Goal: Transaction & Acquisition: Subscribe to service/newsletter

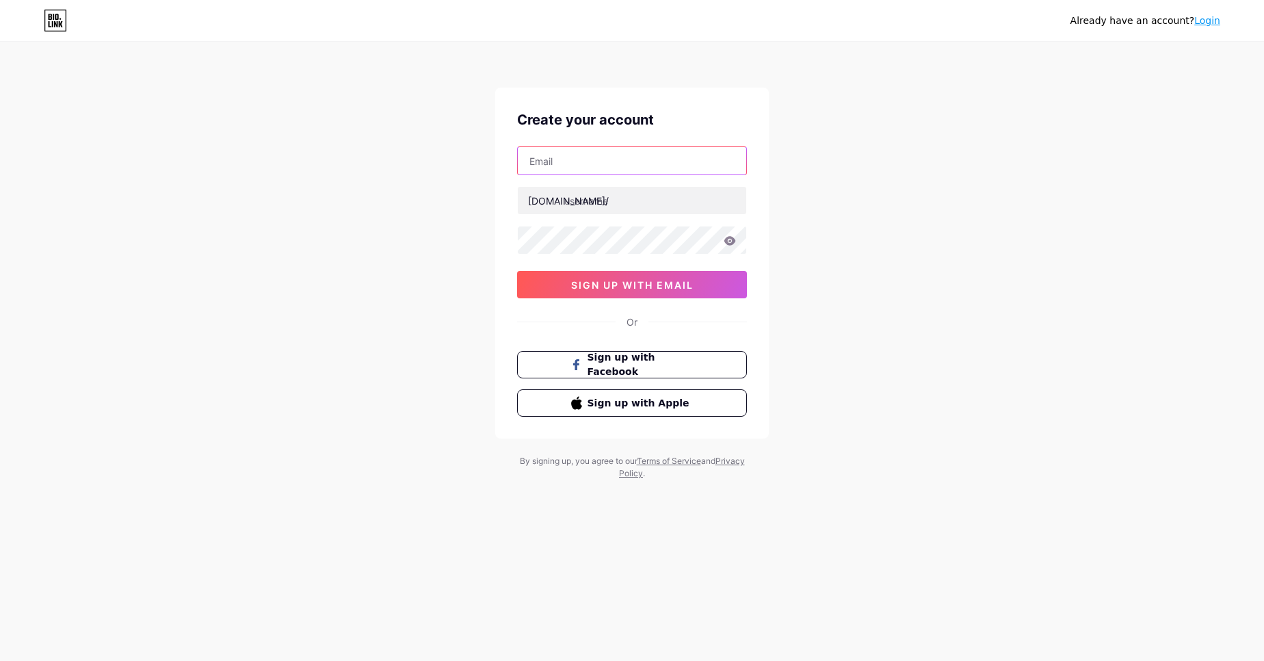
click at [570, 163] on input "text" at bounding box center [632, 160] width 228 height 27
type input "[EMAIL_ADDRESS][DOMAIN_NAME]"
click at [621, 199] on input "text" at bounding box center [632, 200] width 228 height 27
drag, startPoint x: 576, startPoint y: 164, endPoint x: 490, endPoint y: 159, distance: 87.0
click at [490, 159] on div "Already have an account? Login Create your account [EMAIL_ADDRESS][DOMAIN_NAME]…" at bounding box center [632, 261] width 1264 height 523
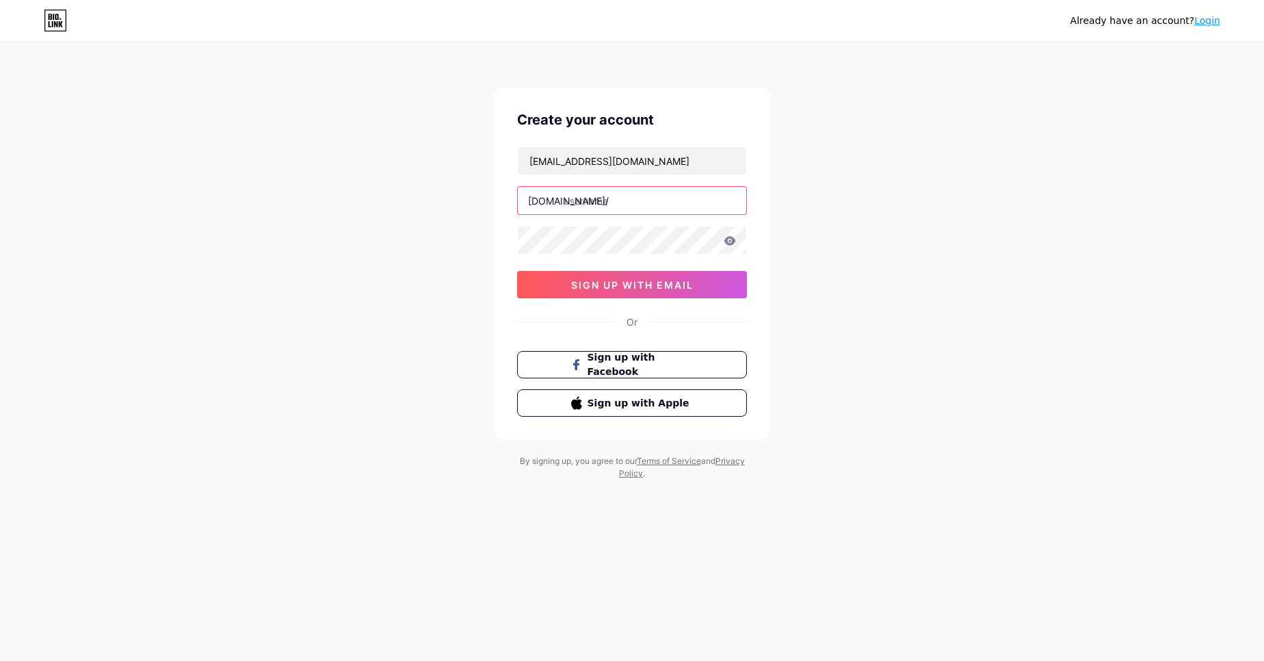
click at [598, 196] on input "text" at bounding box center [632, 200] width 228 height 27
paste input "jaradatlaw"
type input "jaradatlawyers"
drag, startPoint x: 455, startPoint y: 256, endPoint x: 547, endPoint y: 289, distance: 97.1
click at [455, 255] on div "Already have an account? Login Create your account [EMAIL_ADDRESS][DOMAIN_NAME]…" at bounding box center [632, 261] width 1264 height 523
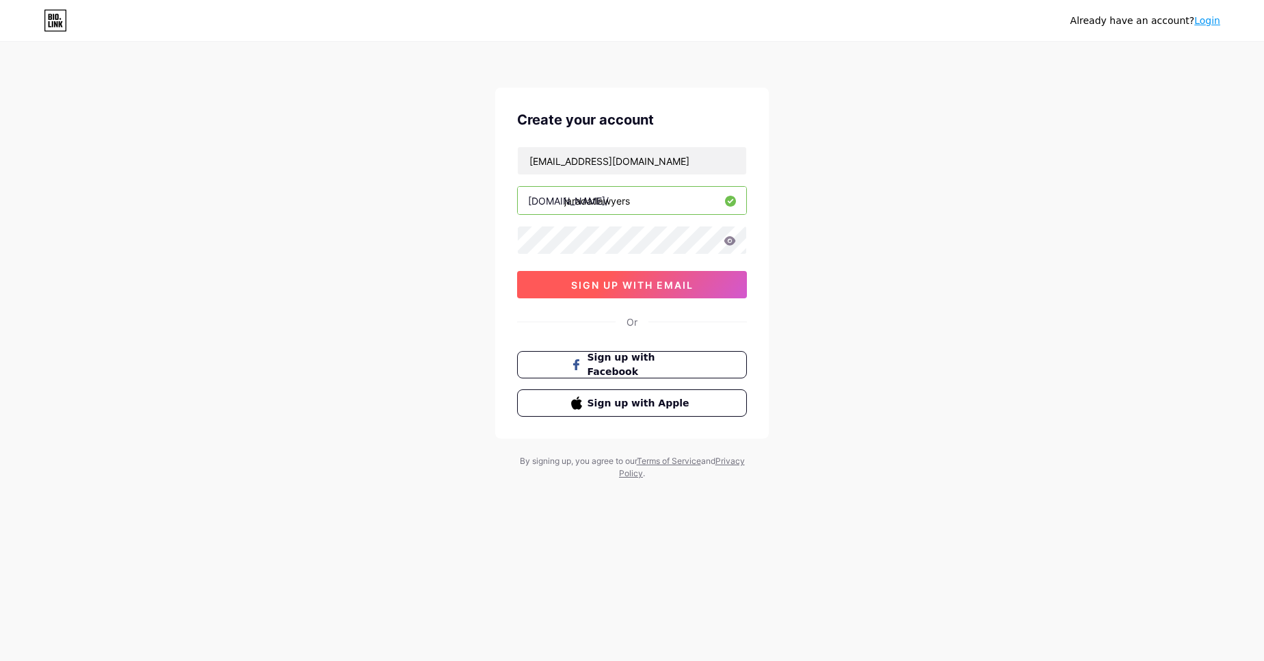
click at [607, 283] on span "sign up with email" at bounding box center [632, 285] width 122 height 12
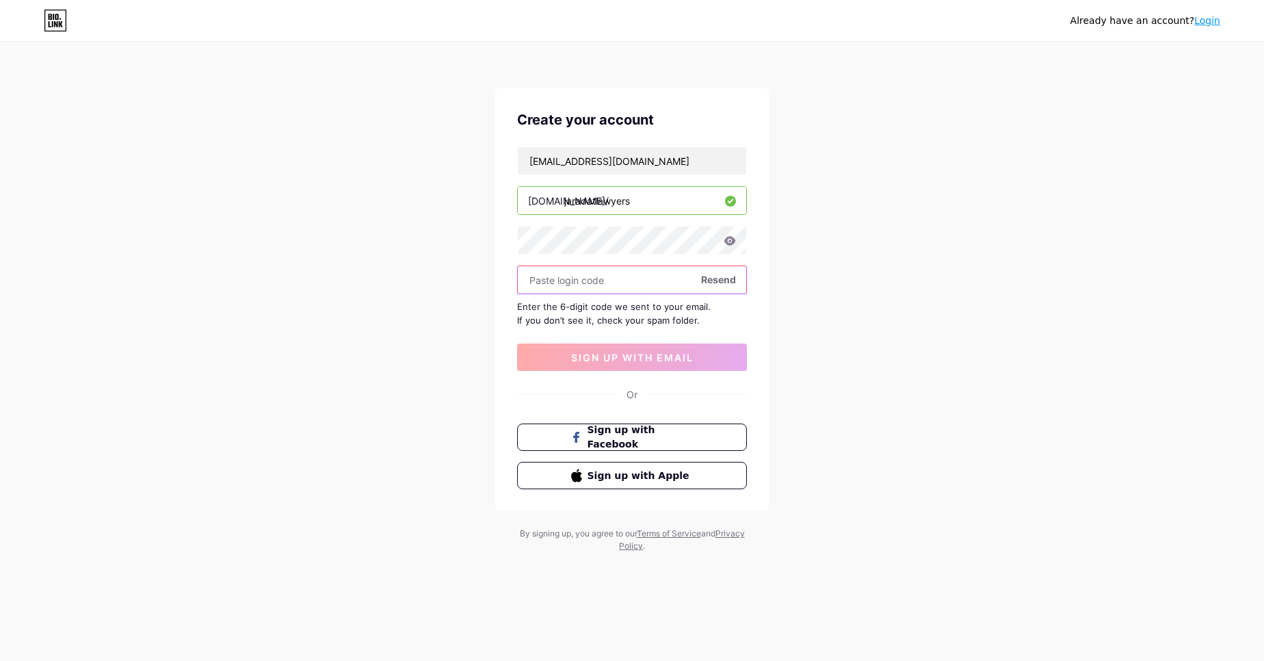
click at [592, 287] on input "text" at bounding box center [632, 279] width 228 height 27
paste input "976069"
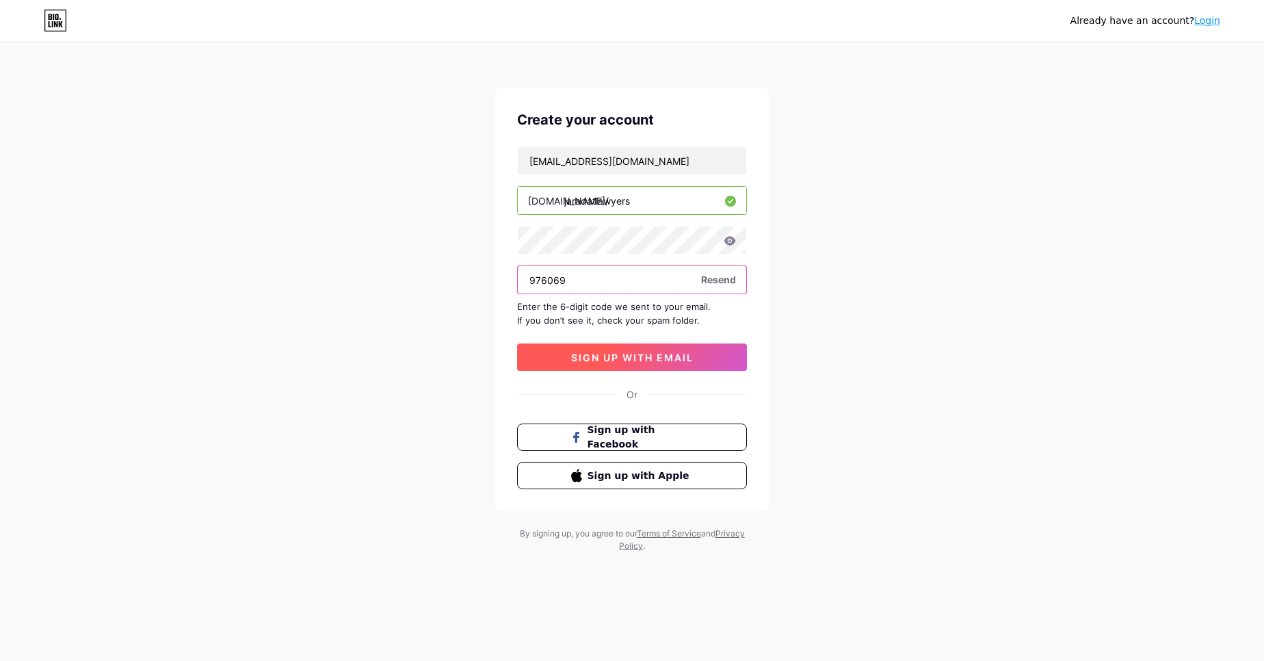
type input "976069"
click at [633, 360] on span "sign up with email" at bounding box center [632, 358] width 122 height 12
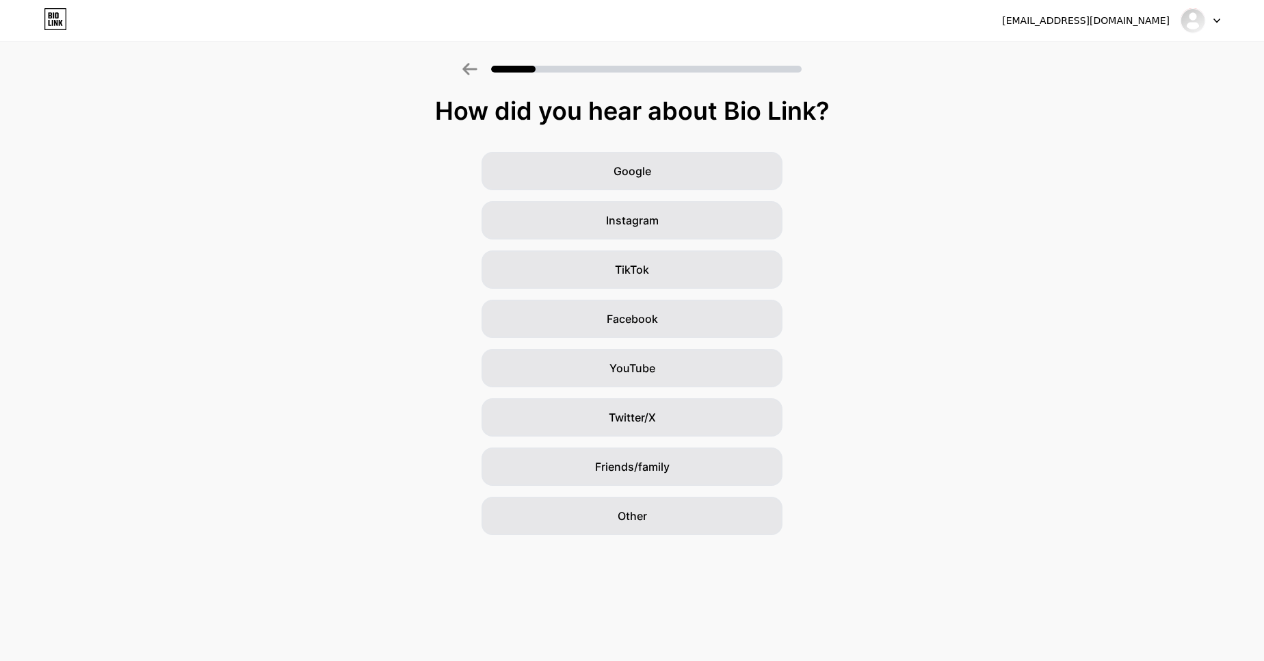
click at [851, 385] on div "Google Instagram TikTok Facebook YouTube Twitter/X Friends/family Other" at bounding box center [632, 343] width 1264 height 383
click at [624, 167] on span "Google" at bounding box center [632, 171] width 38 height 16
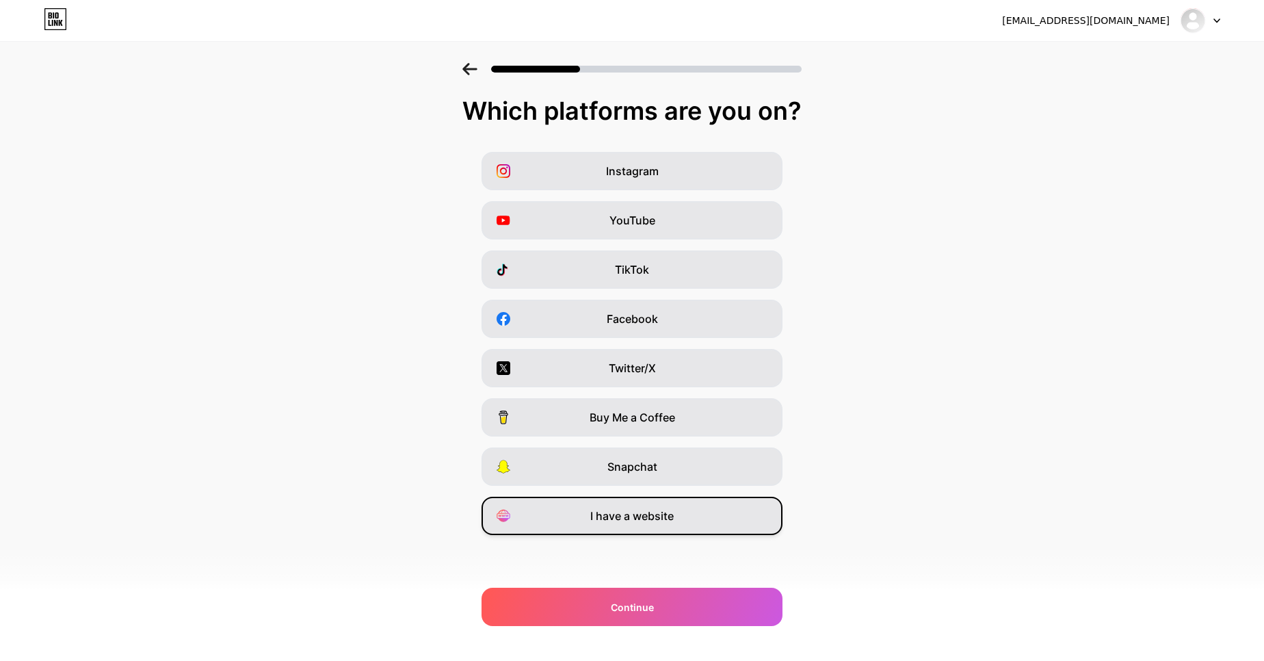
click at [648, 511] on span "I have a website" at bounding box center [631, 515] width 83 height 16
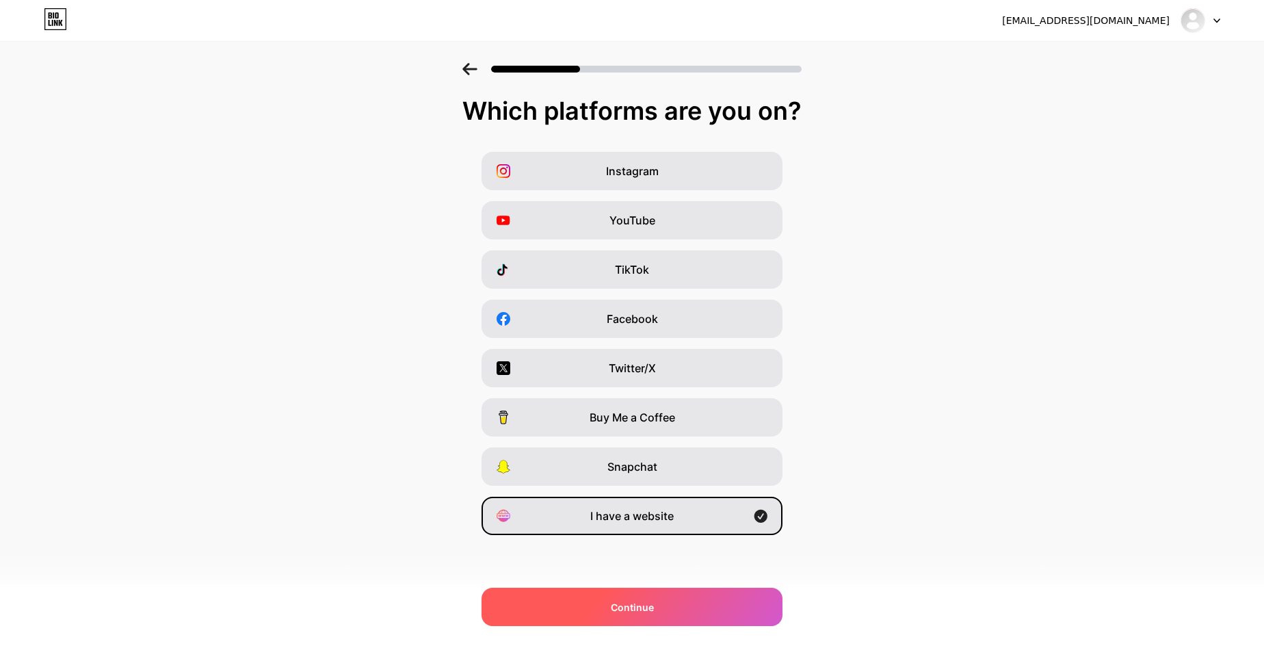
click at [645, 591] on div "Continue" at bounding box center [631, 606] width 301 height 38
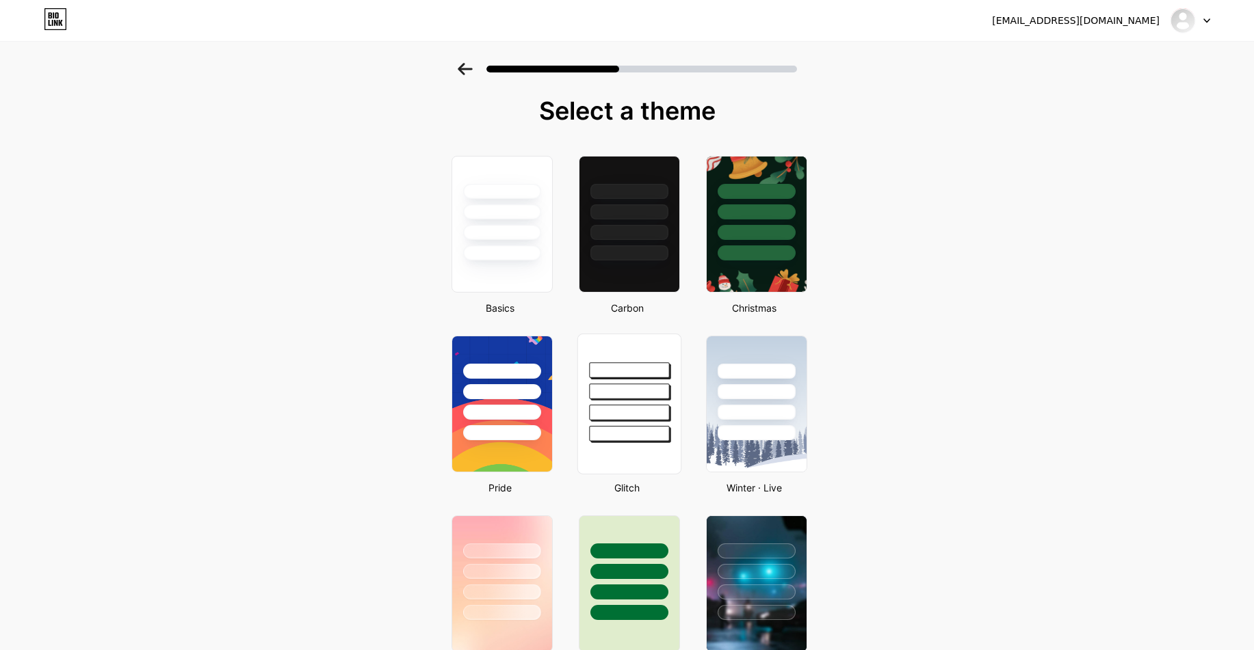
click at [627, 427] on div at bounding box center [629, 434] width 80 height 16
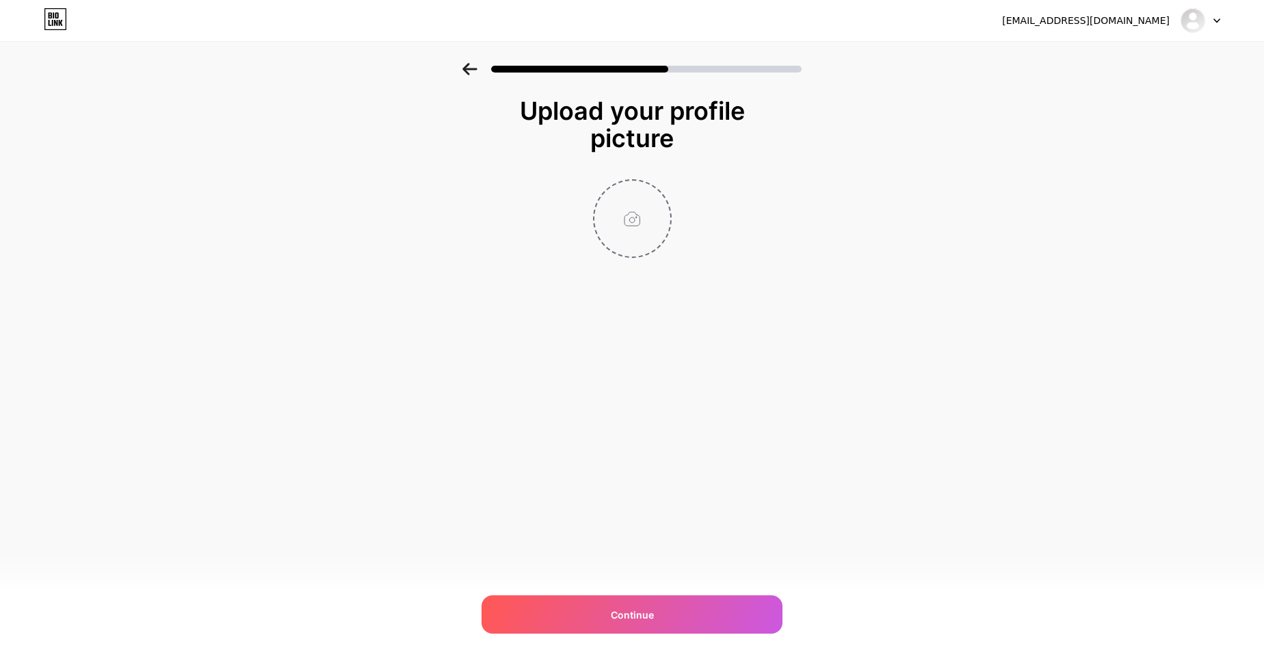
click at [662, 215] on input "file" at bounding box center [632, 219] width 76 height 76
type input "C:\fakepath\Jaradat Logo.jpg"
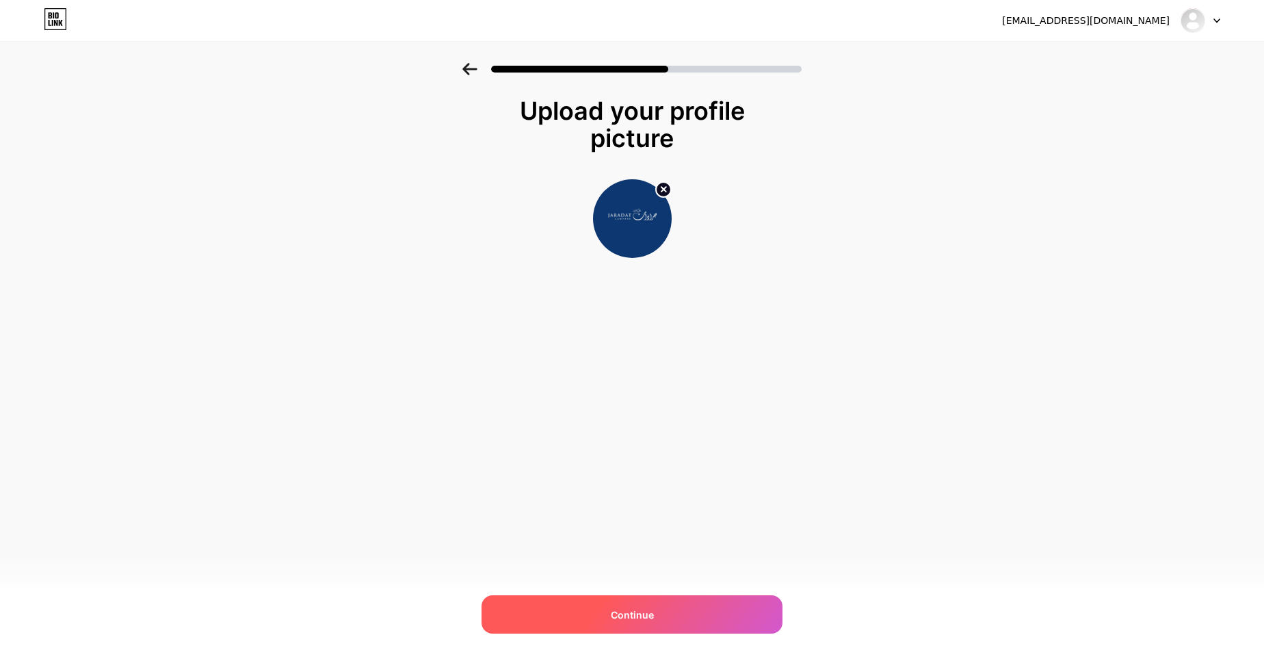
click at [616, 613] on span "Continue" at bounding box center [632, 614] width 43 height 14
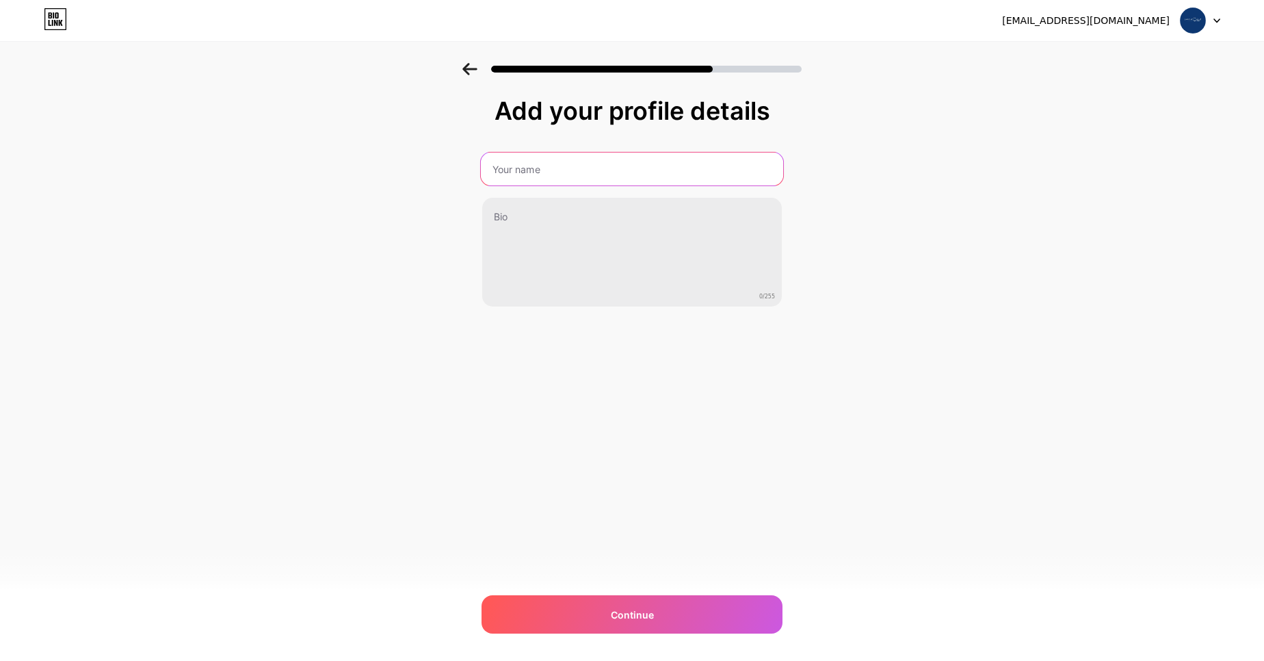
click at [536, 163] on input "text" at bounding box center [632, 168] width 302 height 33
type input "Jaradat Lawyers"
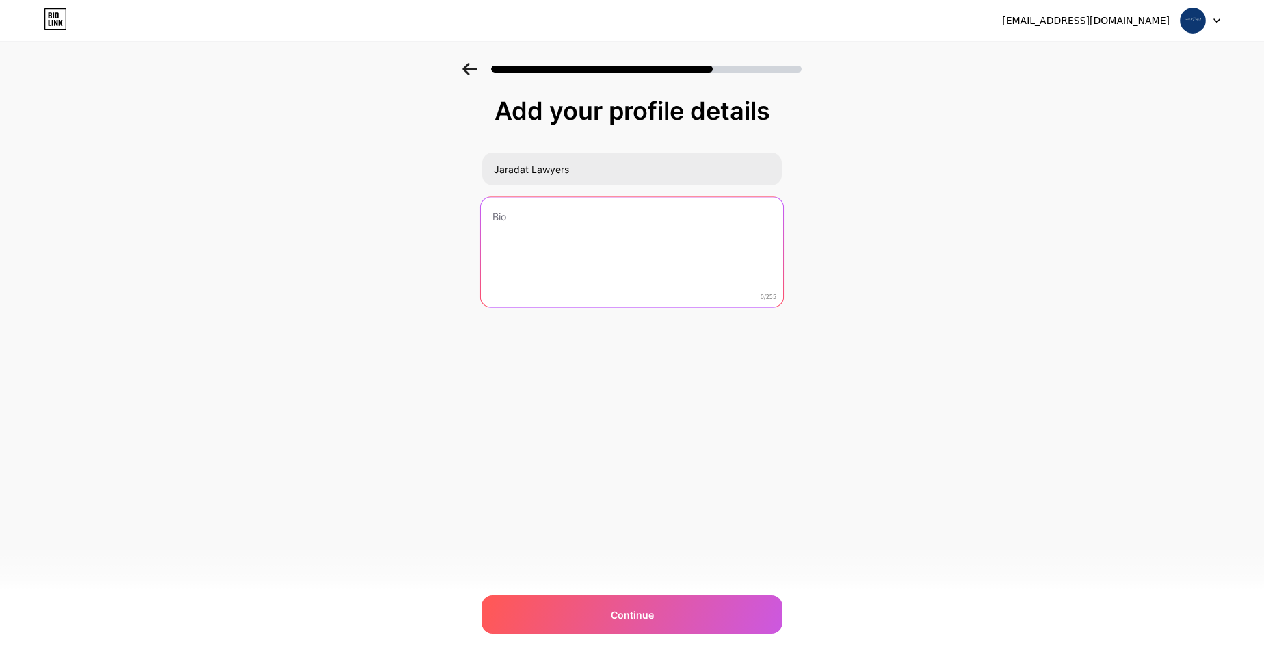
click at [570, 229] on textarea at bounding box center [632, 252] width 302 height 111
click at [501, 259] on textarea at bounding box center [632, 252] width 302 height 111
paste textarea "[PERSON_NAME] is a leading law firm in [GEOGRAPHIC_DATA], providing expert lega…"
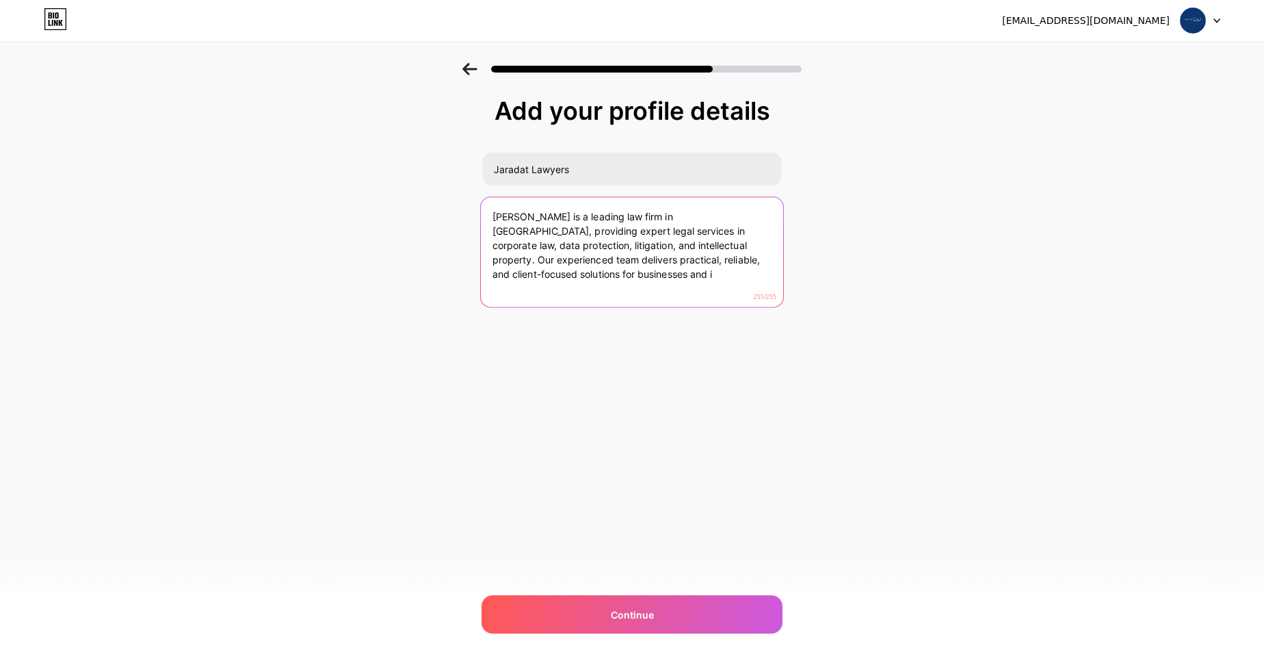
drag, startPoint x: 746, startPoint y: 259, endPoint x: 760, endPoint y: 291, distance: 35.2
click at [760, 291] on textarea "[PERSON_NAME] is a leading law firm in [GEOGRAPHIC_DATA], providing expert lega…" at bounding box center [632, 252] width 302 height 111
type textarea "[PERSON_NAME] is a leading law firm in [GEOGRAPHIC_DATA], providing expert lega…"
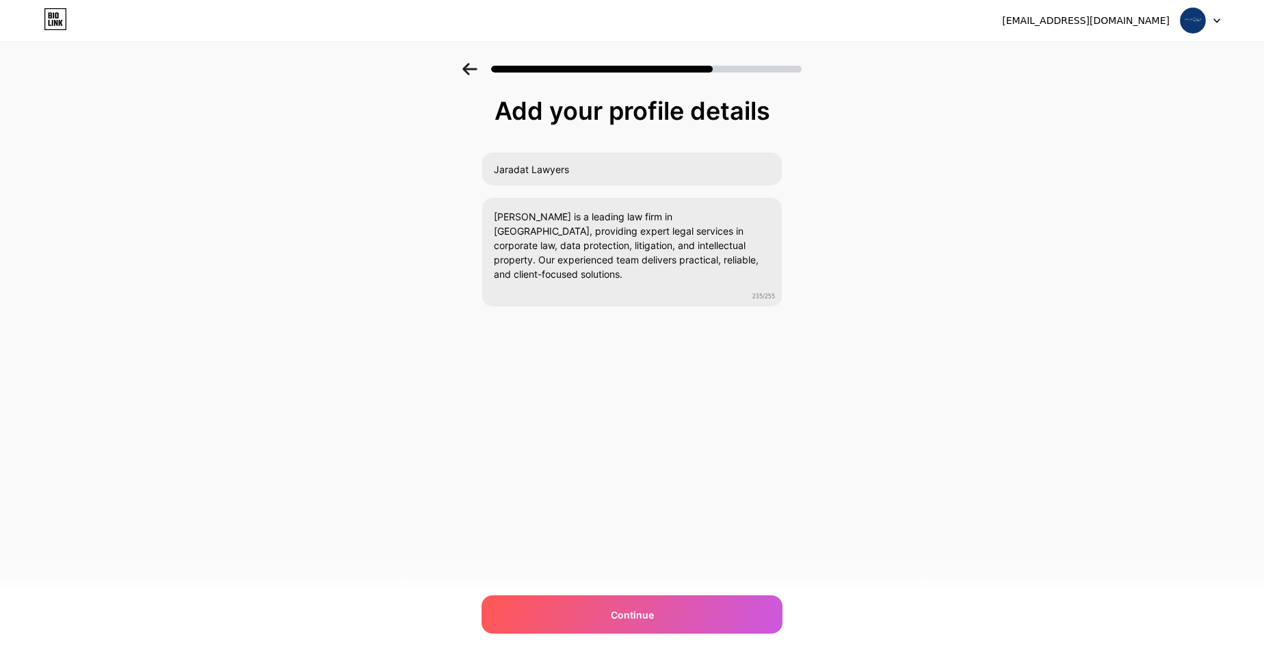
click at [866, 365] on div "Add your profile details [PERSON_NAME] [PERSON_NAME] is a leading law firm in […" at bounding box center [632, 219] width 1264 height 313
click at [664, 611] on div "Continue" at bounding box center [631, 614] width 301 height 38
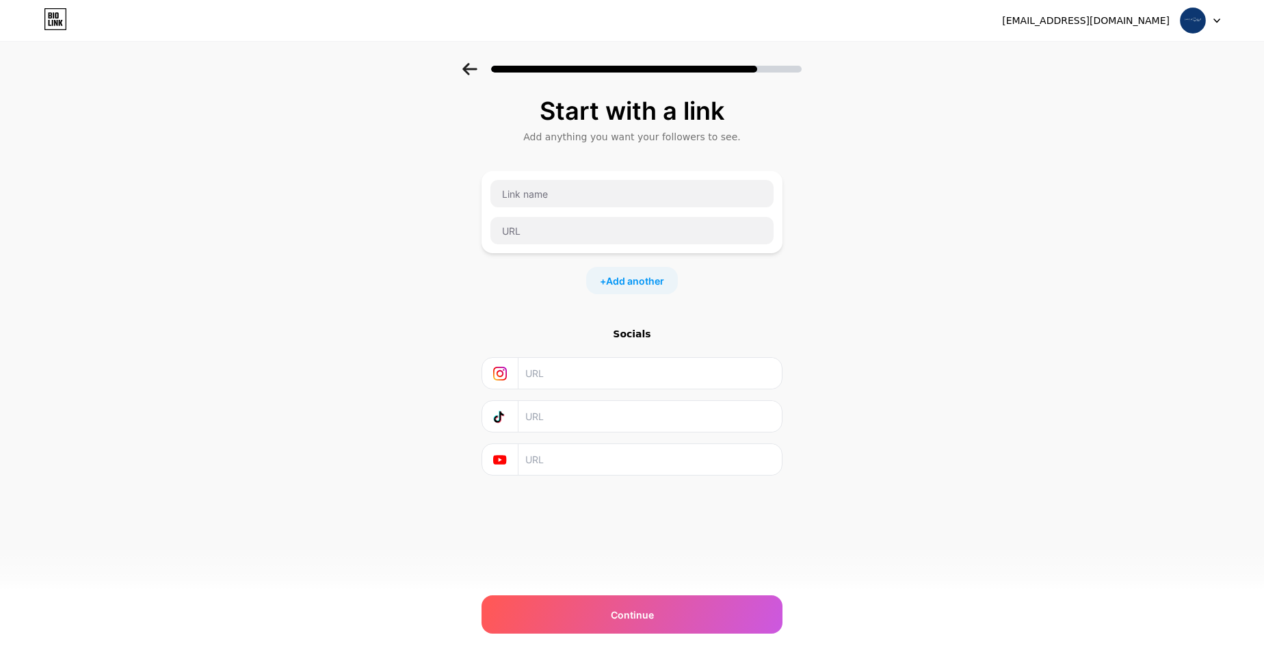
click at [615, 368] on input "text" at bounding box center [649, 373] width 248 height 31
click at [602, 411] on input "text" at bounding box center [649, 416] width 248 height 31
click at [564, 467] on input "text" at bounding box center [649, 459] width 248 height 31
click at [514, 184] on input "text" at bounding box center [631, 193] width 283 height 27
type input "Website"
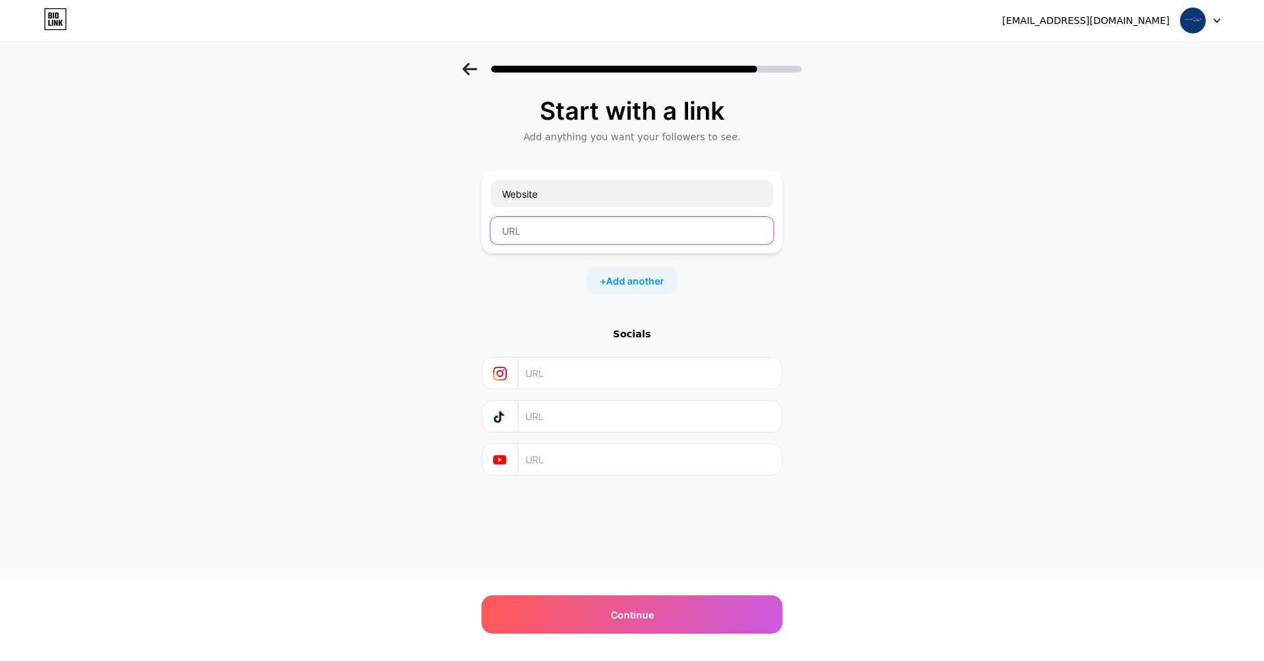
click at [514, 237] on input "text" at bounding box center [631, 230] width 283 height 27
paste input "[URL][DOMAIN_NAME]"
type input "[URL][DOMAIN_NAME]"
click at [617, 278] on span "Add another" at bounding box center [635, 281] width 58 height 14
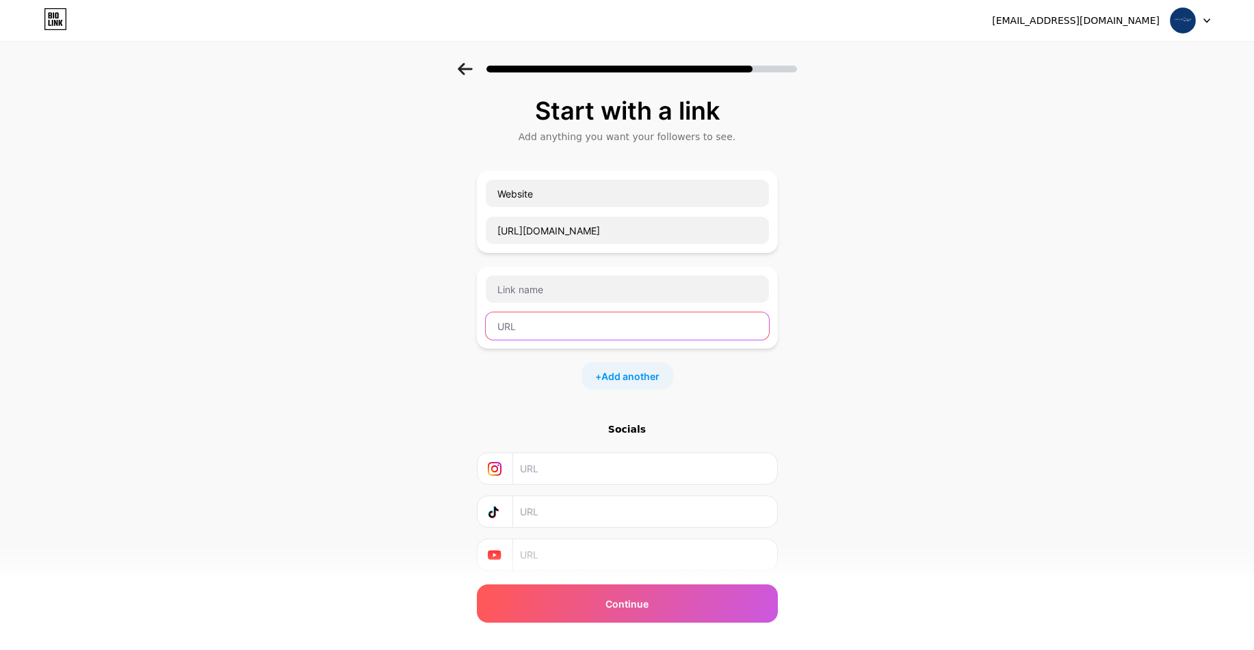
click at [581, 334] on input "text" at bounding box center [627, 326] width 283 height 27
paste input "[URL][DOMAIN_NAME]"
type input "[URL][DOMAIN_NAME]"
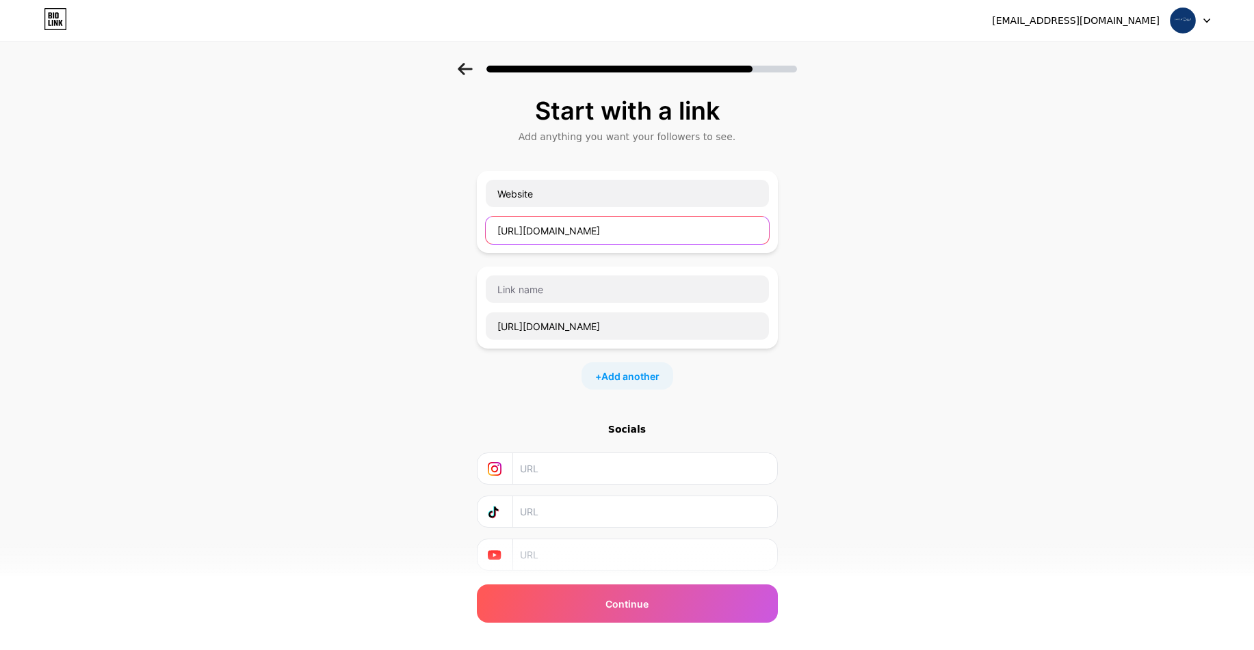
click at [570, 228] on input "[URL][DOMAIN_NAME]" at bounding box center [627, 230] width 283 height 27
click at [572, 228] on input "[URL][DOMAIN_NAME]" at bounding box center [627, 230] width 283 height 27
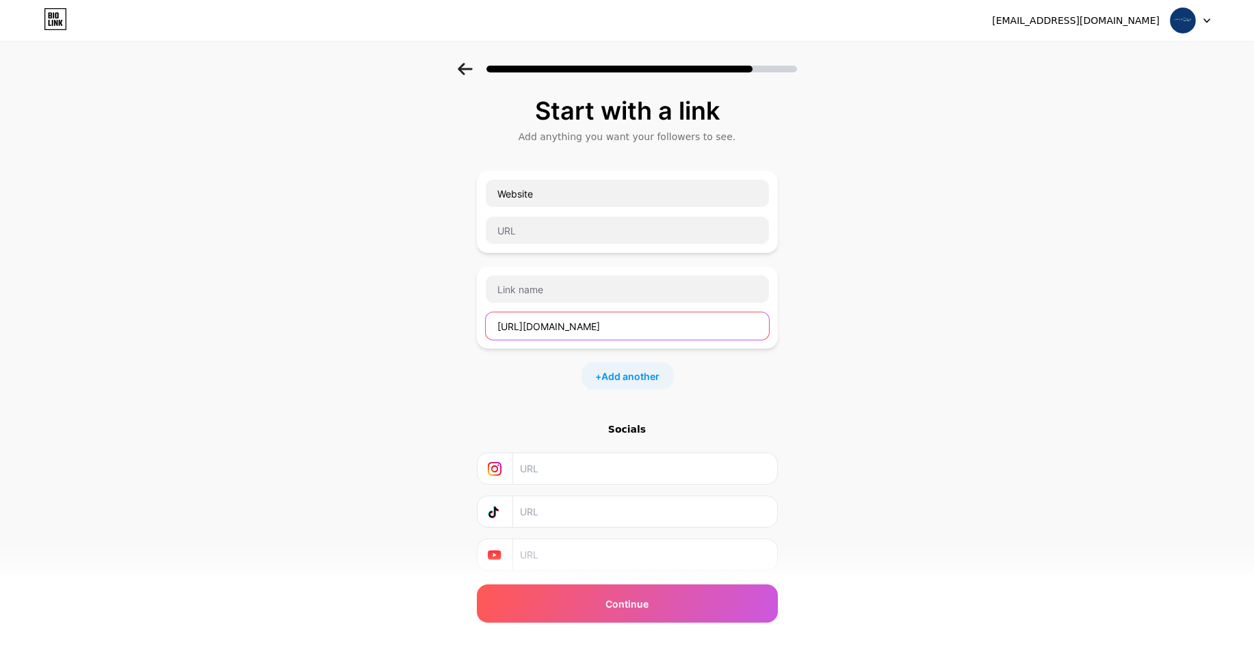
click at [577, 323] on input "[URL][DOMAIN_NAME]" at bounding box center [627, 326] width 283 height 27
click at [576, 324] on input "[URL][DOMAIN_NAME]" at bounding box center [627, 326] width 283 height 27
click at [540, 268] on div "[URL][DOMAIN_NAME]" at bounding box center [627, 308] width 301 height 82
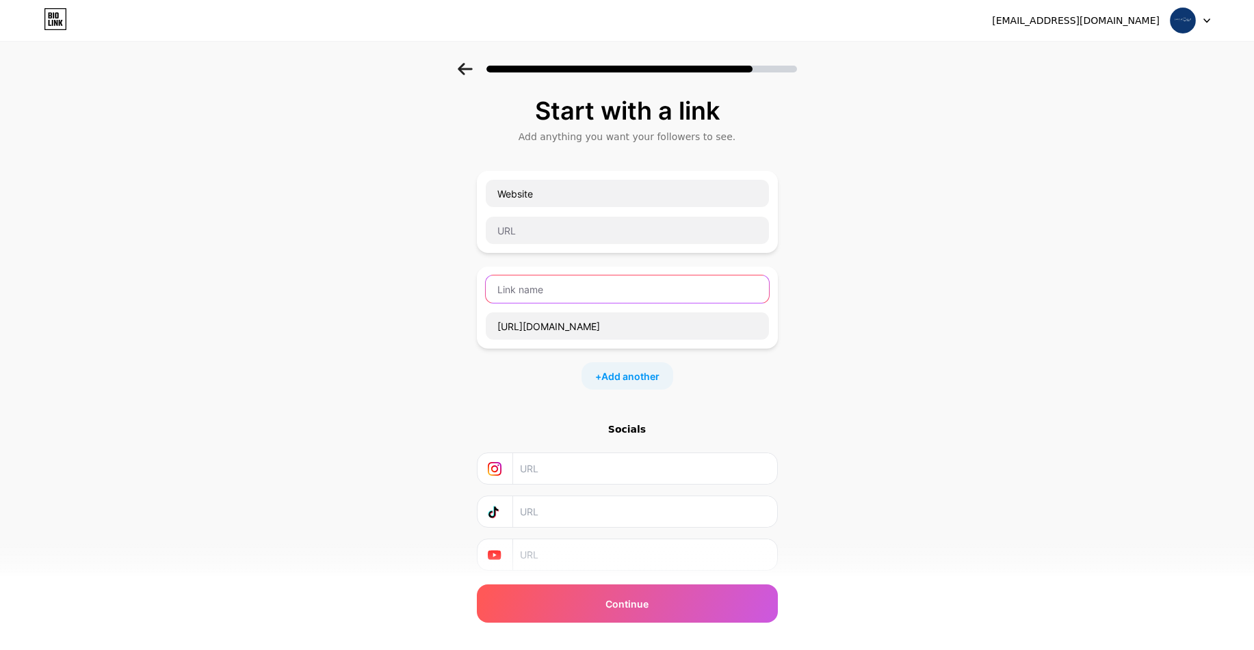
click at [542, 289] on input "text" at bounding box center [627, 289] width 283 height 27
paste input "linkedin"
drag, startPoint x: 505, startPoint y: 287, endPoint x: 494, endPoint y: 287, distance: 10.3
click at [494, 287] on input "linkedin" at bounding box center [627, 289] width 283 height 27
type input "Linkedin"
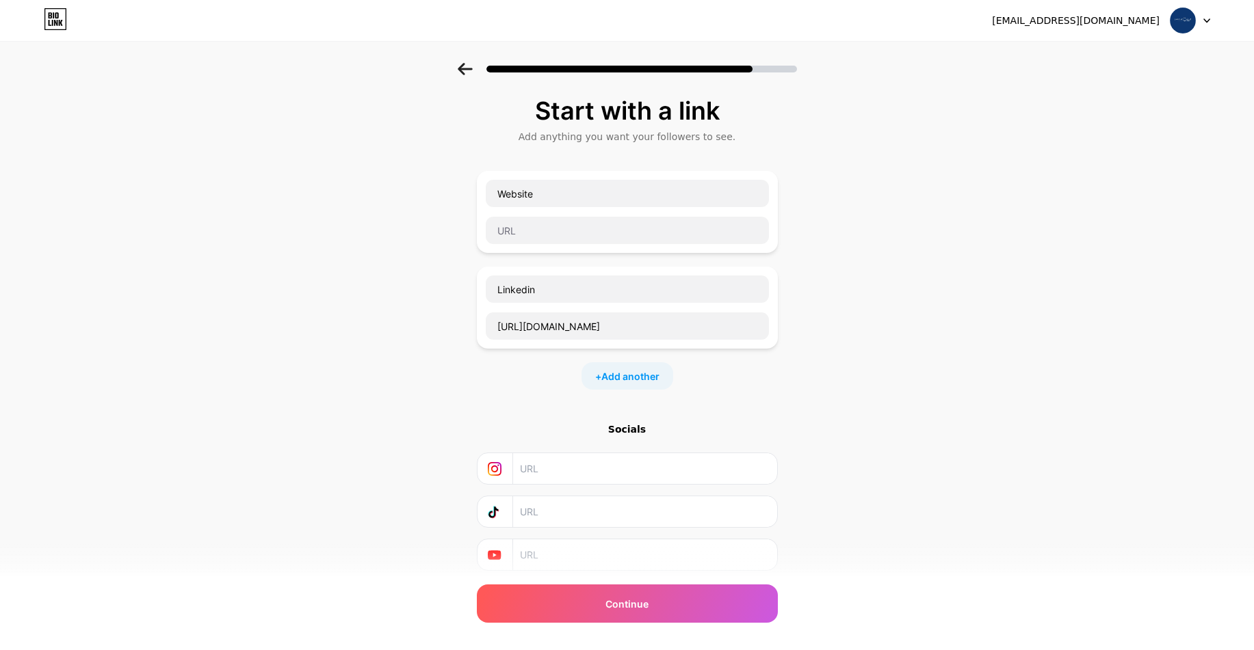
click at [549, 244] on div at bounding box center [627, 230] width 284 height 29
click at [522, 222] on input "text" at bounding box center [627, 230] width 283 height 27
paste input "[URL][DOMAIN_NAME]"
type input "[URL][DOMAIN_NAME]"
click at [440, 243] on div "Start with a link Add anything you want your followers to see. Website [URL][DO…" at bounding box center [627, 351] width 1254 height 576
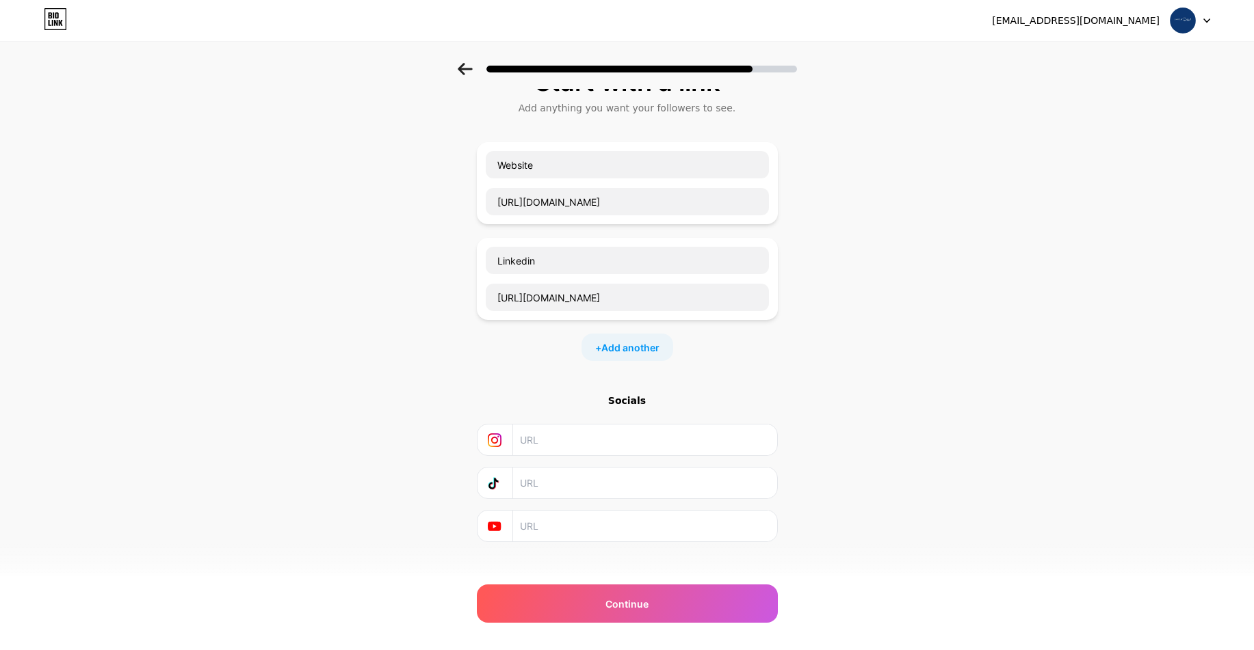
scroll to position [44, 0]
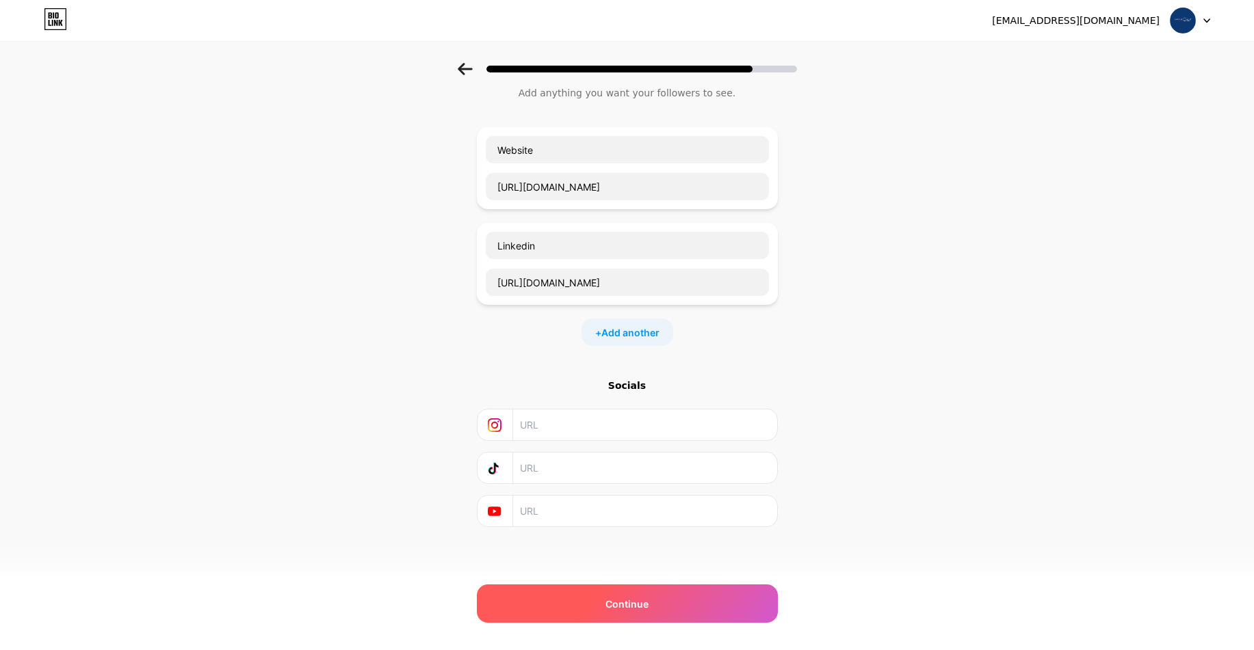
click at [627, 611] on span "Continue" at bounding box center [626, 604] width 43 height 14
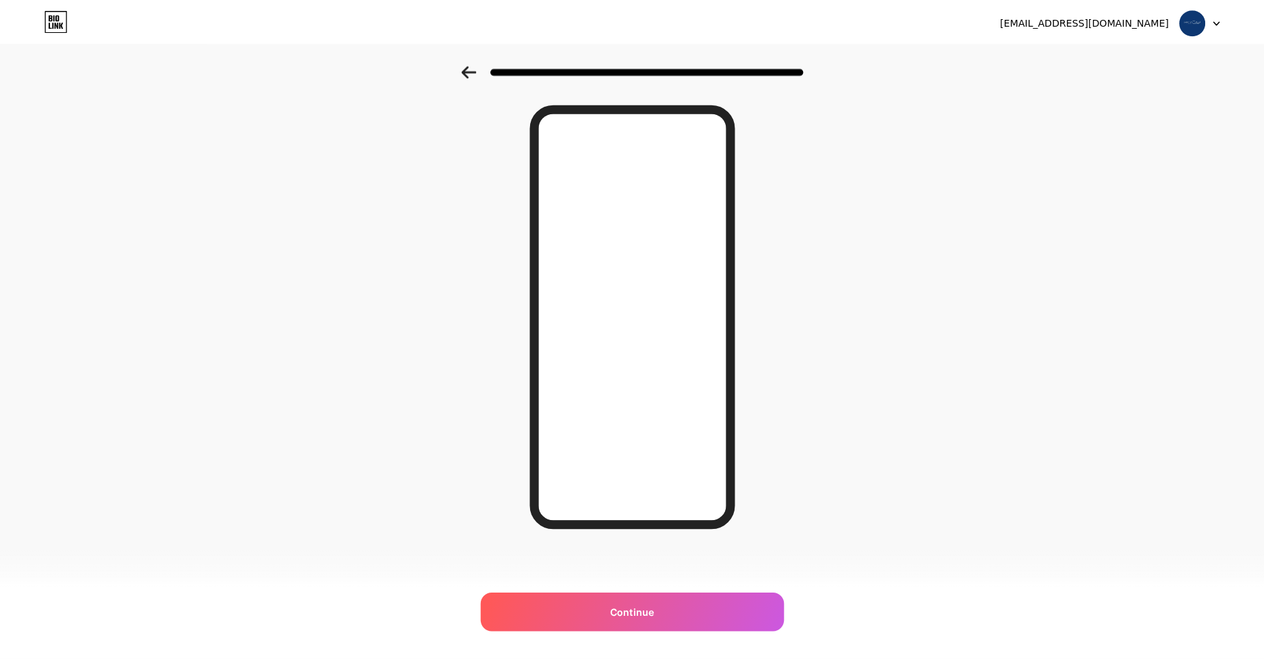
scroll to position [0, 0]
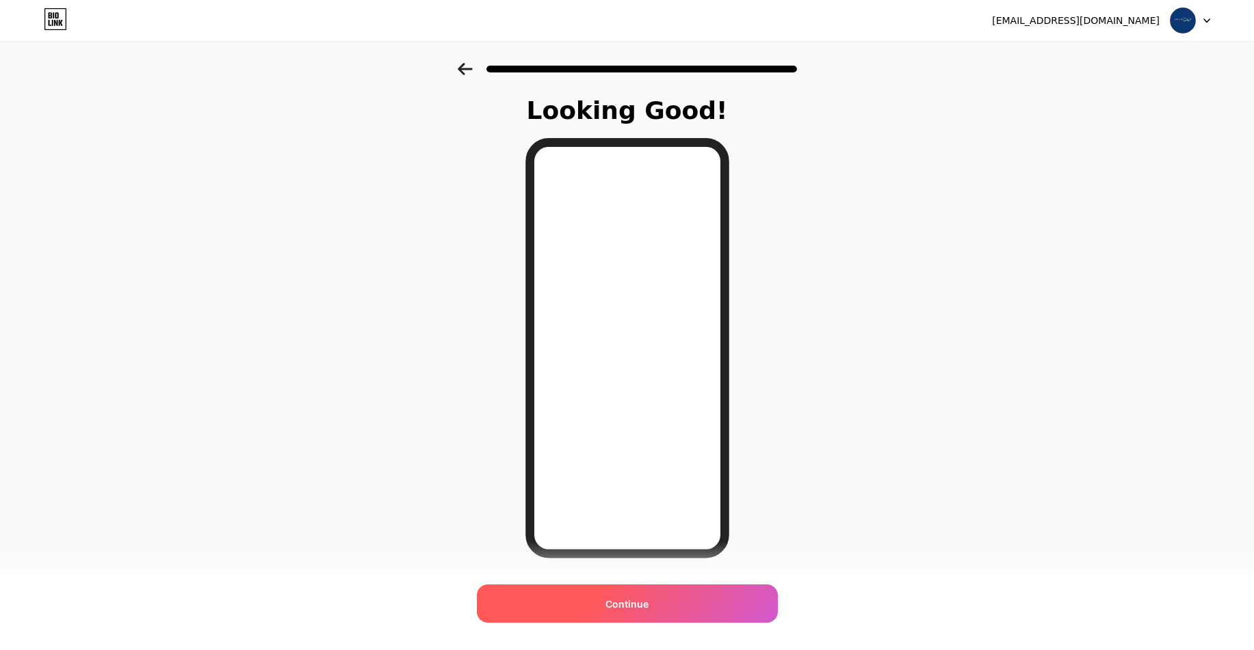
click at [627, 610] on span "Continue" at bounding box center [626, 604] width 43 height 14
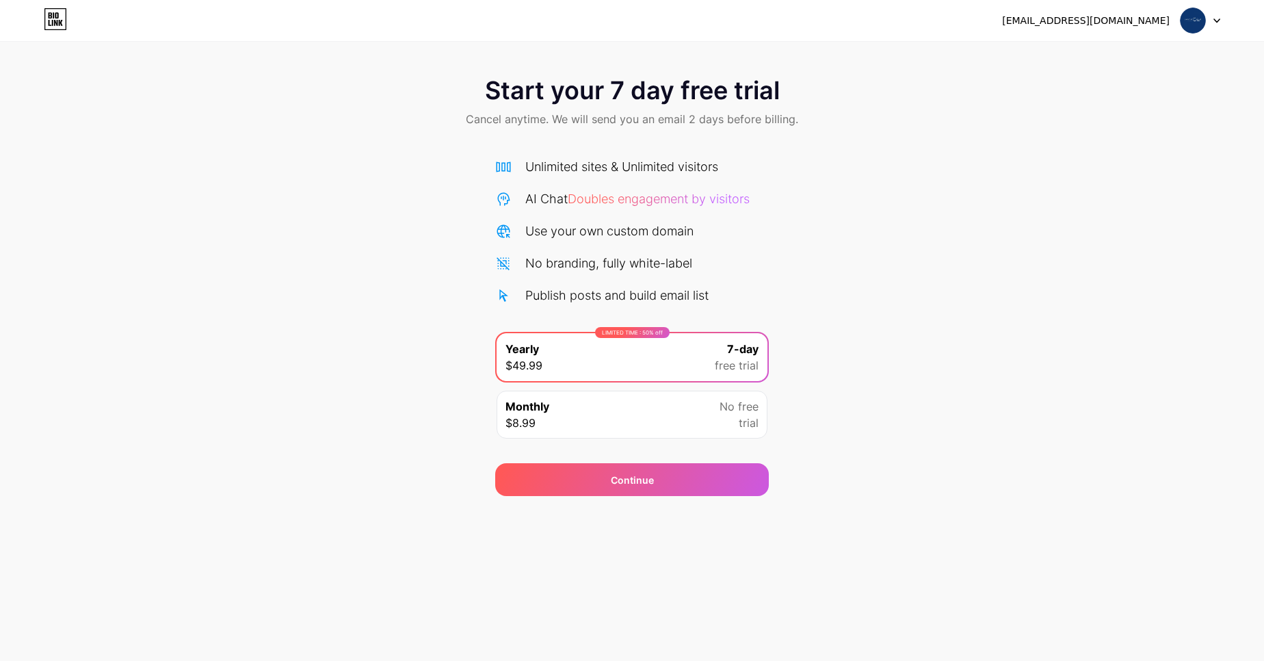
click at [569, 406] on div "Monthly $8.99 No free trial" at bounding box center [631, 414] width 271 height 48
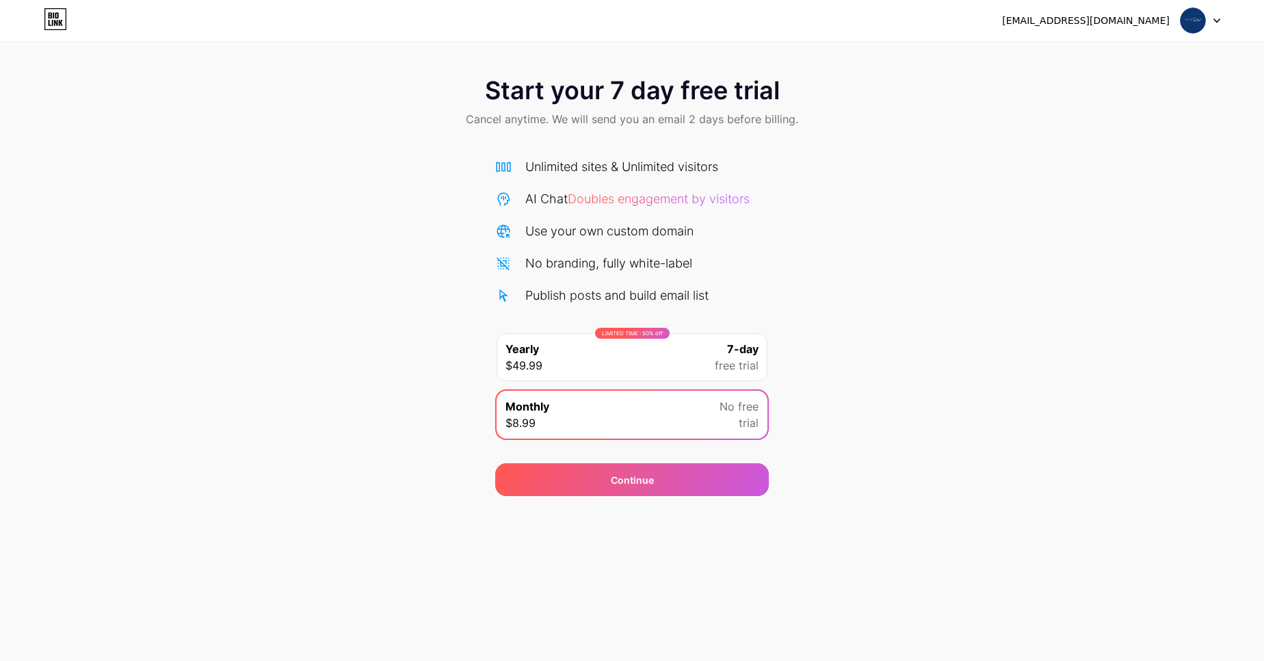
click at [549, 354] on div "LIMITED TIME : 50% off Yearly $49.99 7-day free trial" at bounding box center [631, 357] width 271 height 48
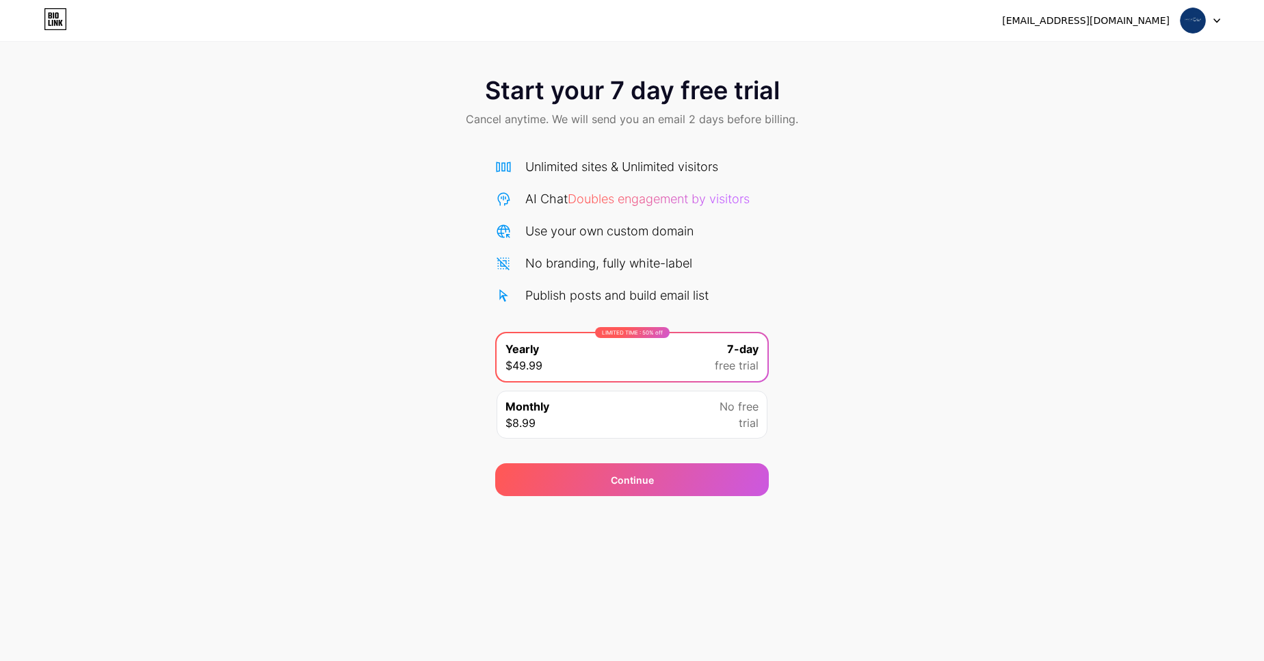
click at [561, 403] on div "Monthly $8.99 No free trial" at bounding box center [631, 414] width 271 height 48
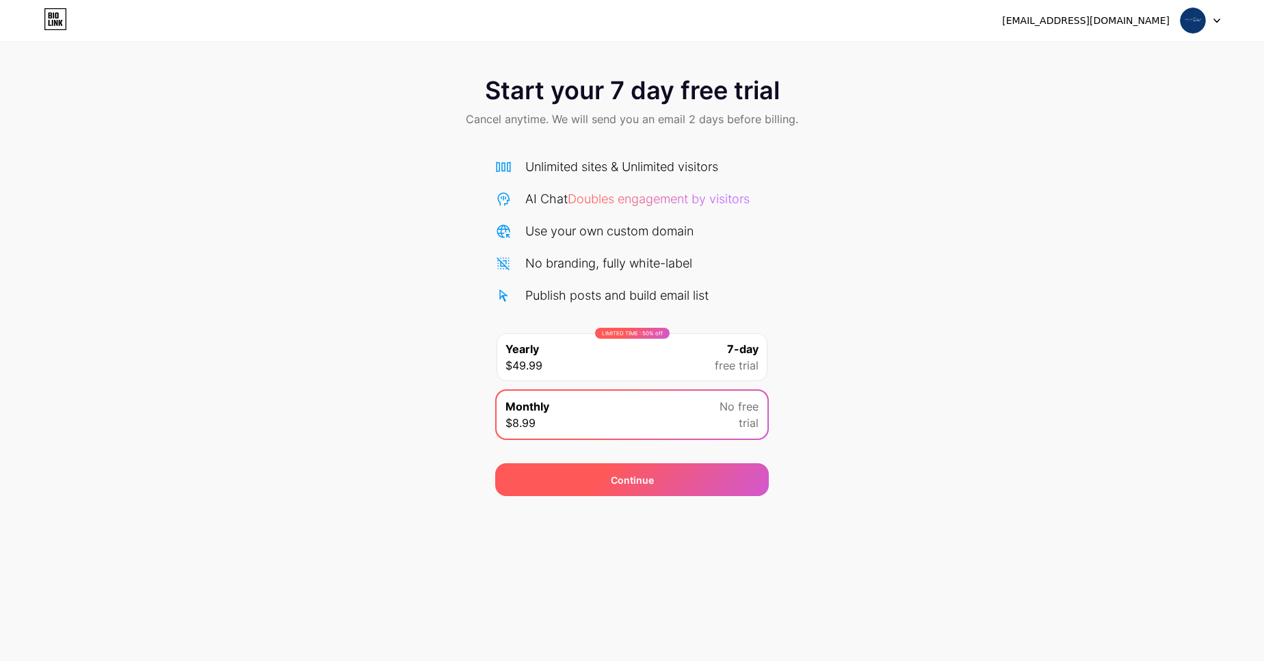
click at [570, 489] on div "Continue" at bounding box center [632, 479] width 274 height 33
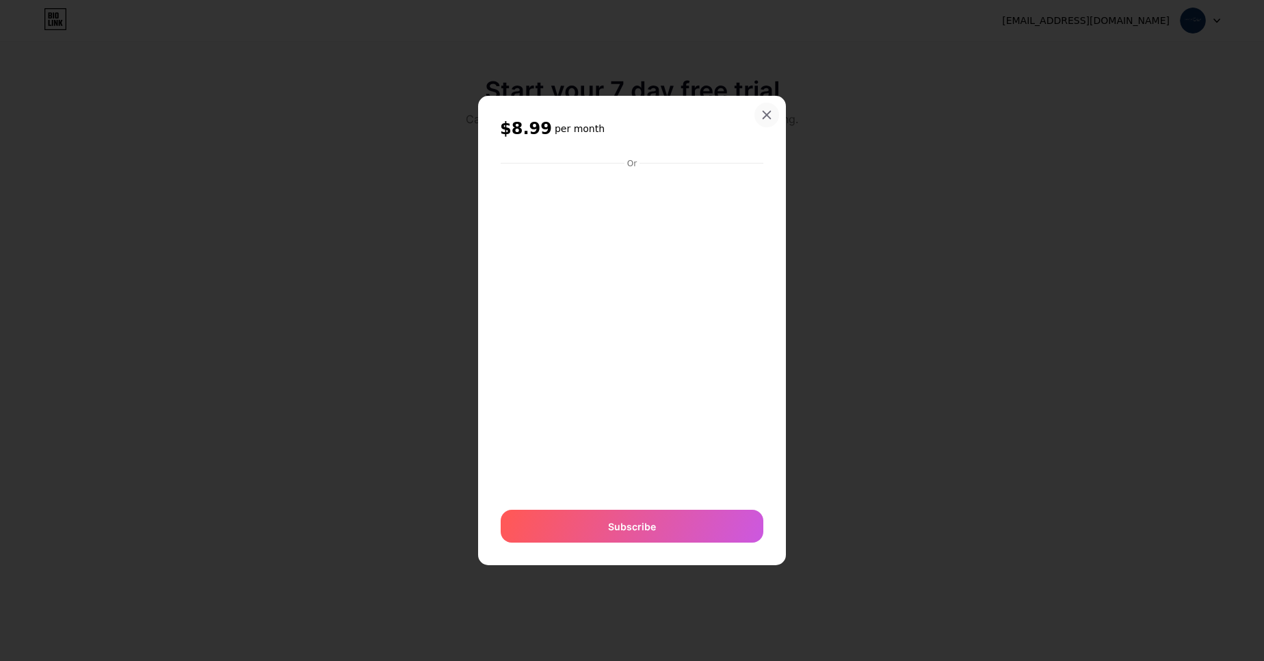
click at [765, 105] on div at bounding box center [766, 115] width 25 height 25
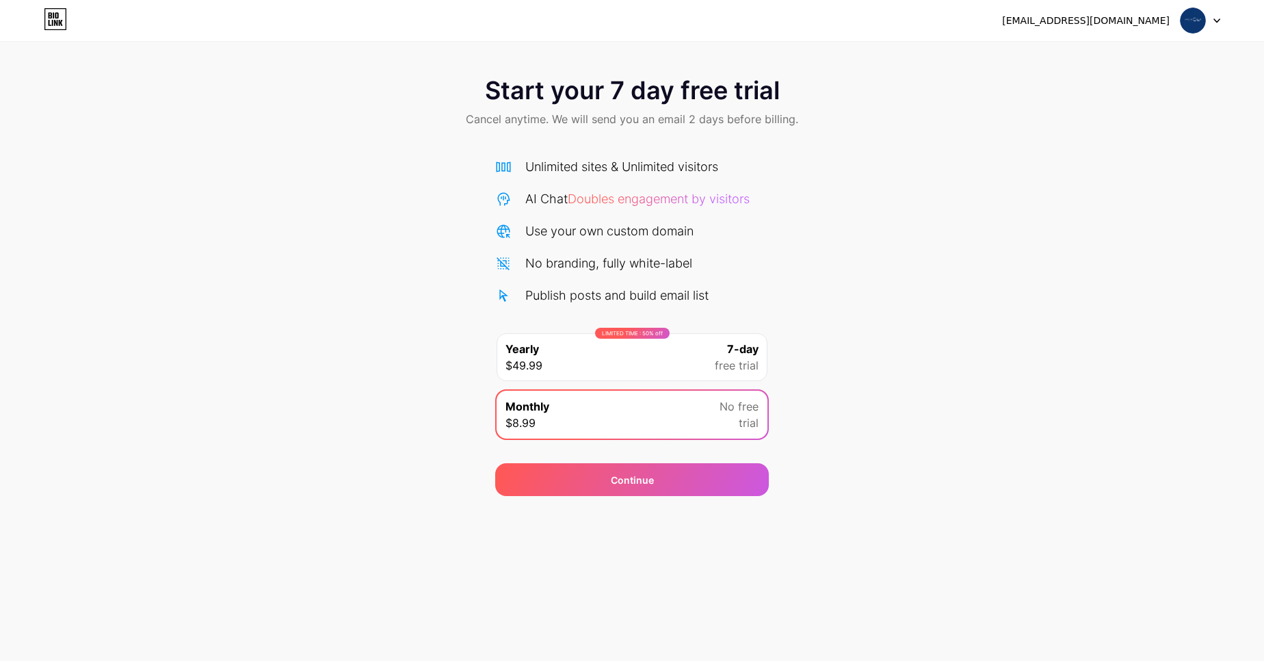
click at [957, 221] on div "Start your 7 day free trial Cancel anytime. We will send you an email 2 days be…" at bounding box center [632, 279] width 1264 height 433
click at [1193, 34] on div "[EMAIL_ADDRESS][DOMAIN_NAME] Logout" at bounding box center [632, 20] width 1264 height 41
click at [1199, 21] on img at bounding box center [1193, 21] width 26 height 26
click at [1102, 16] on div "[EMAIL_ADDRESS][DOMAIN_NAME]" at bounding box center [1086, 21] width 168 height 14
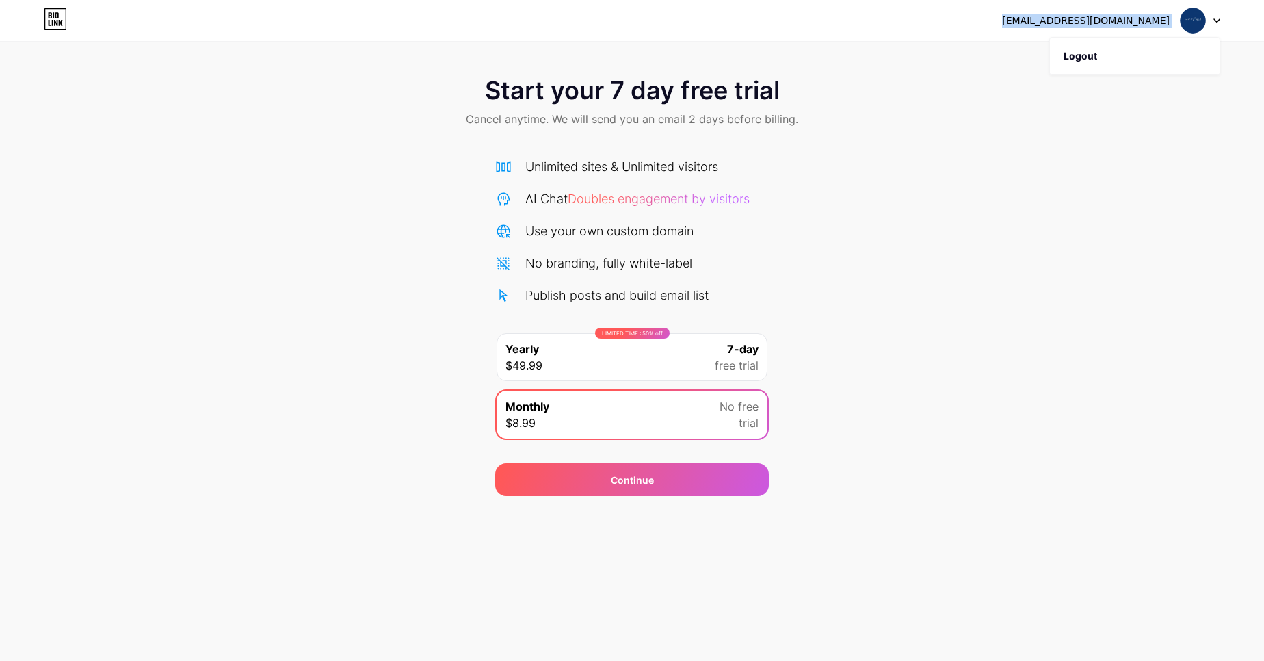
click at [1102, 16] on div "[EMAIL_ADDRESS][DOMAIN_NAME]" at bounding box center [1086, 21] width 168 height 14
